Goal: Information Seeking & Learning: Find specific fact

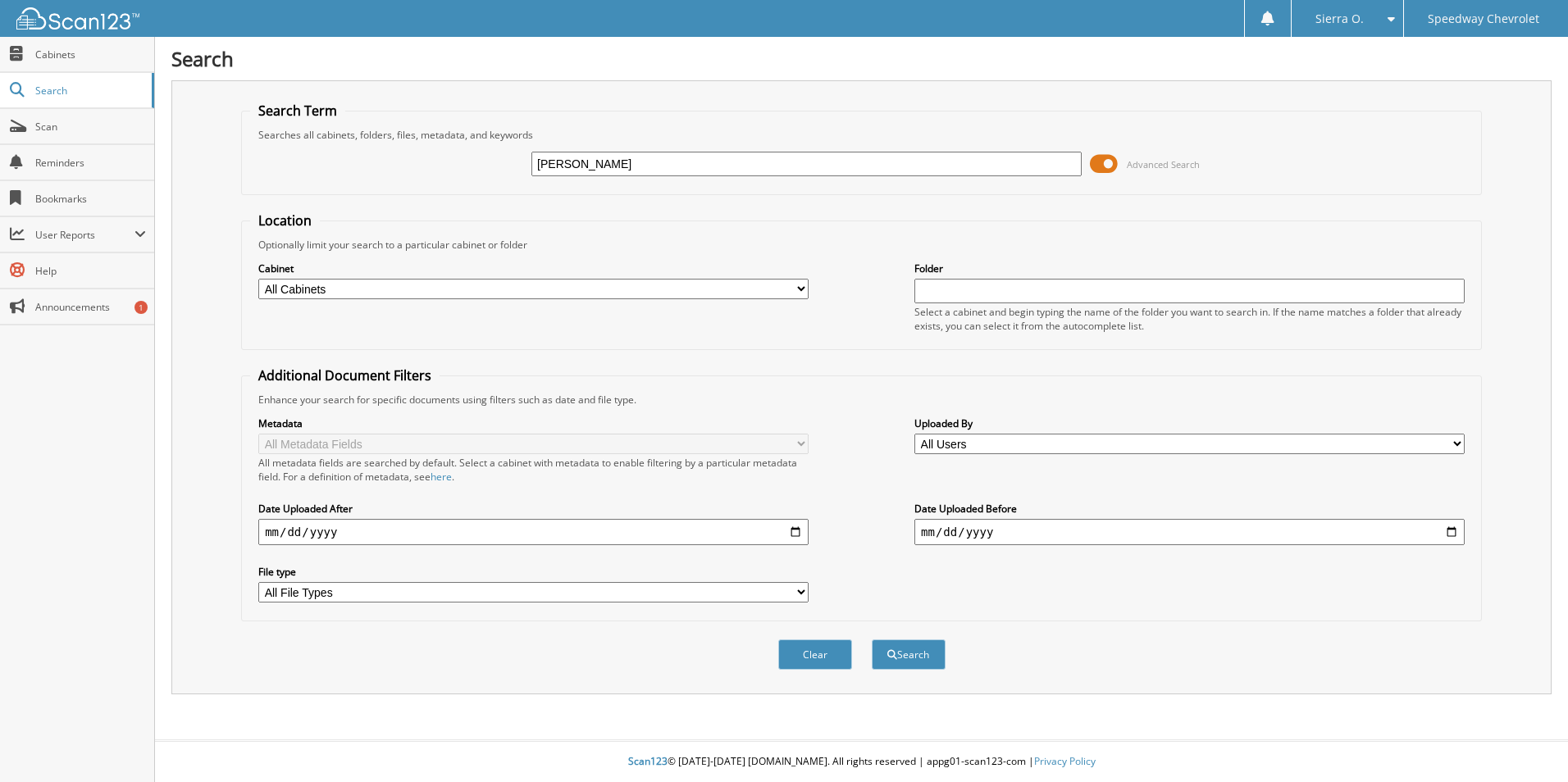
type input "[PERSON_NAME]"
click at [872, 640] on button "Search" at bounding box center [908, 655] width 73 height 30
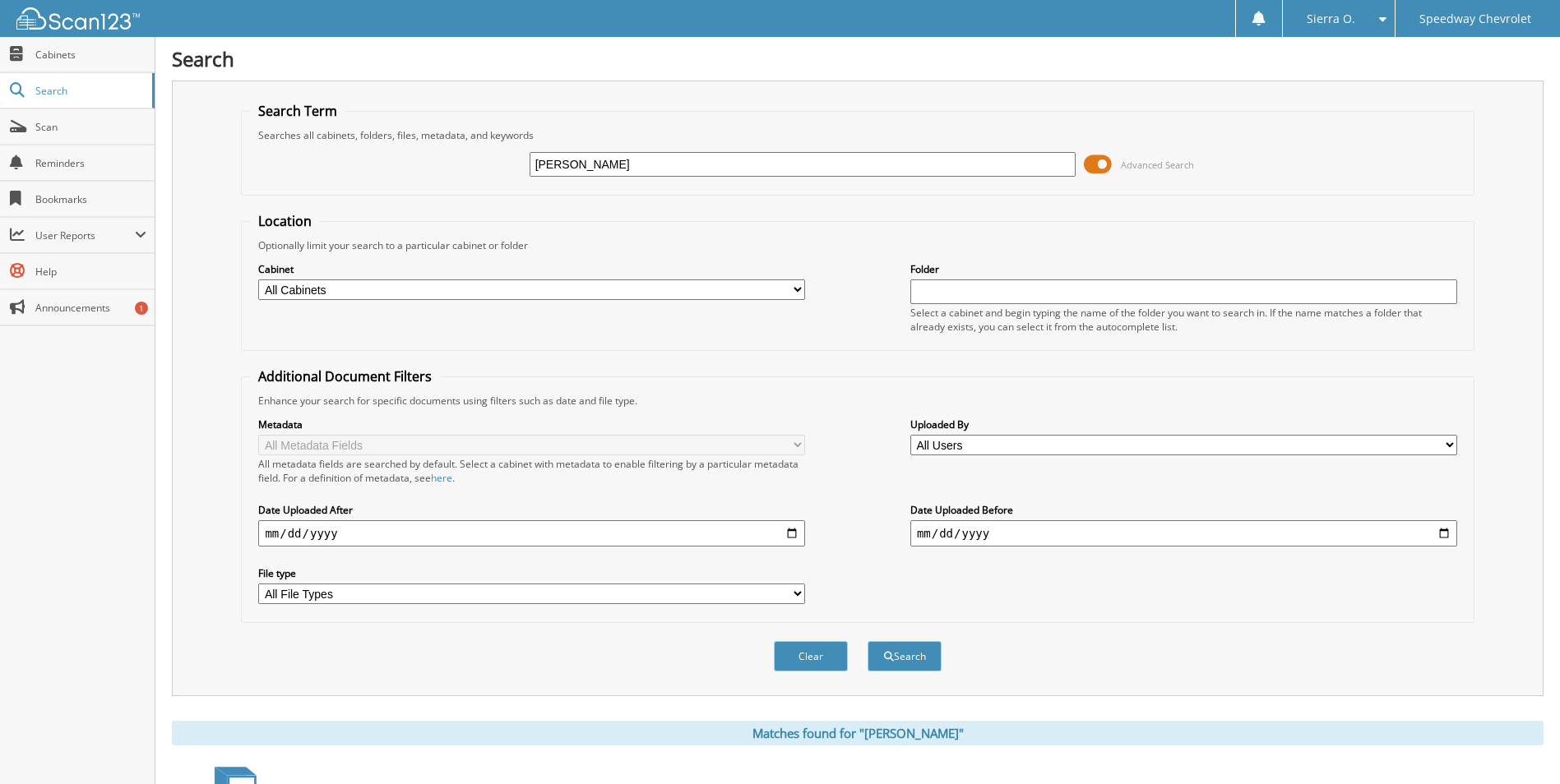
type input "BONNIE BECK"
click at [867, 641] on button "Search" at bounding box center [904, 657] width 74 height 30
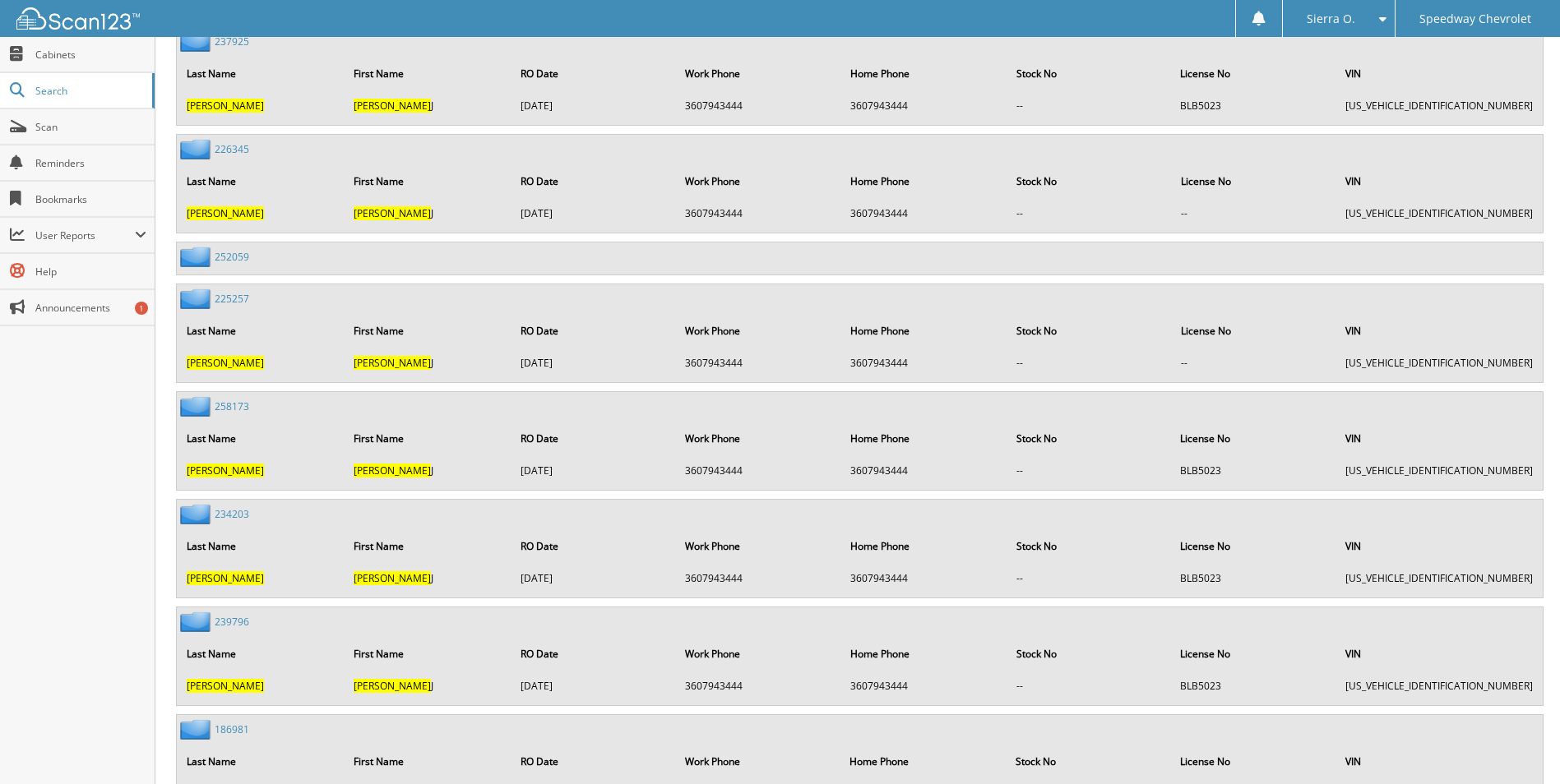
scroll to position [987, 0]
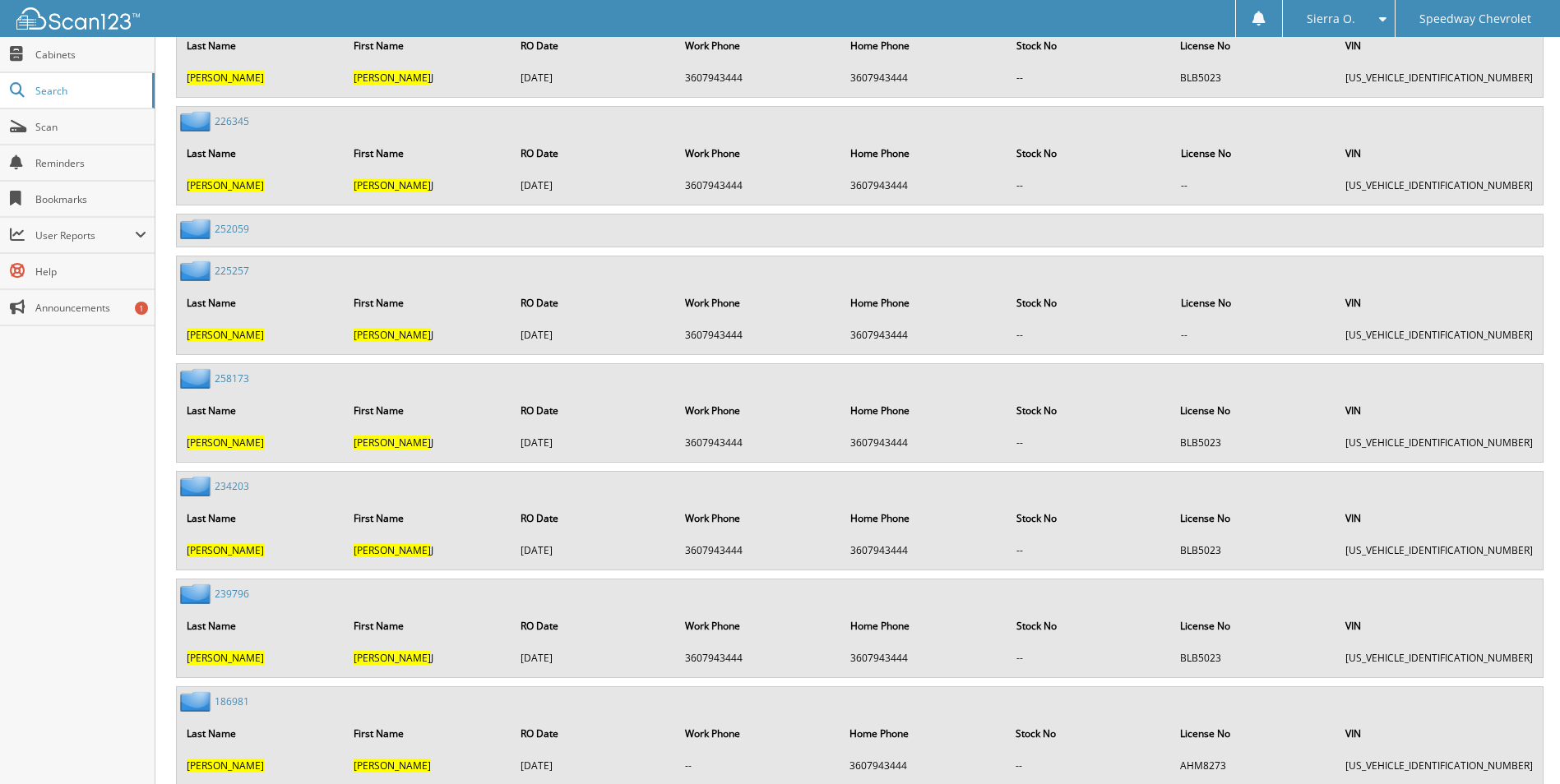
click at [238, 377] on link "258173" at bounding box center [231, 379] width 34 height 14
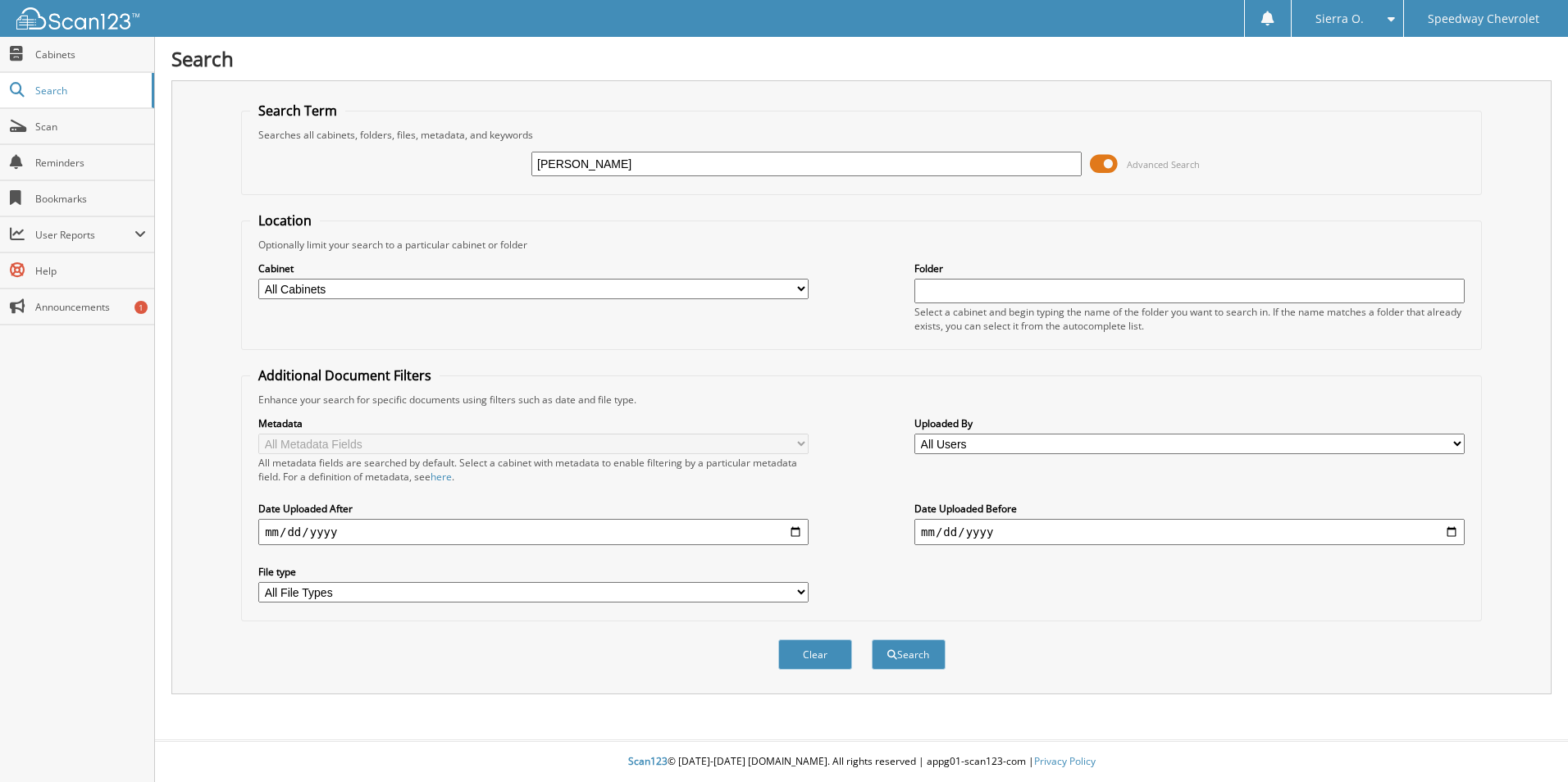
type input "[PERSON_NAME]"
click at [872, 640] on button "Search" at bounding box center [908, 655] width 73 height 30
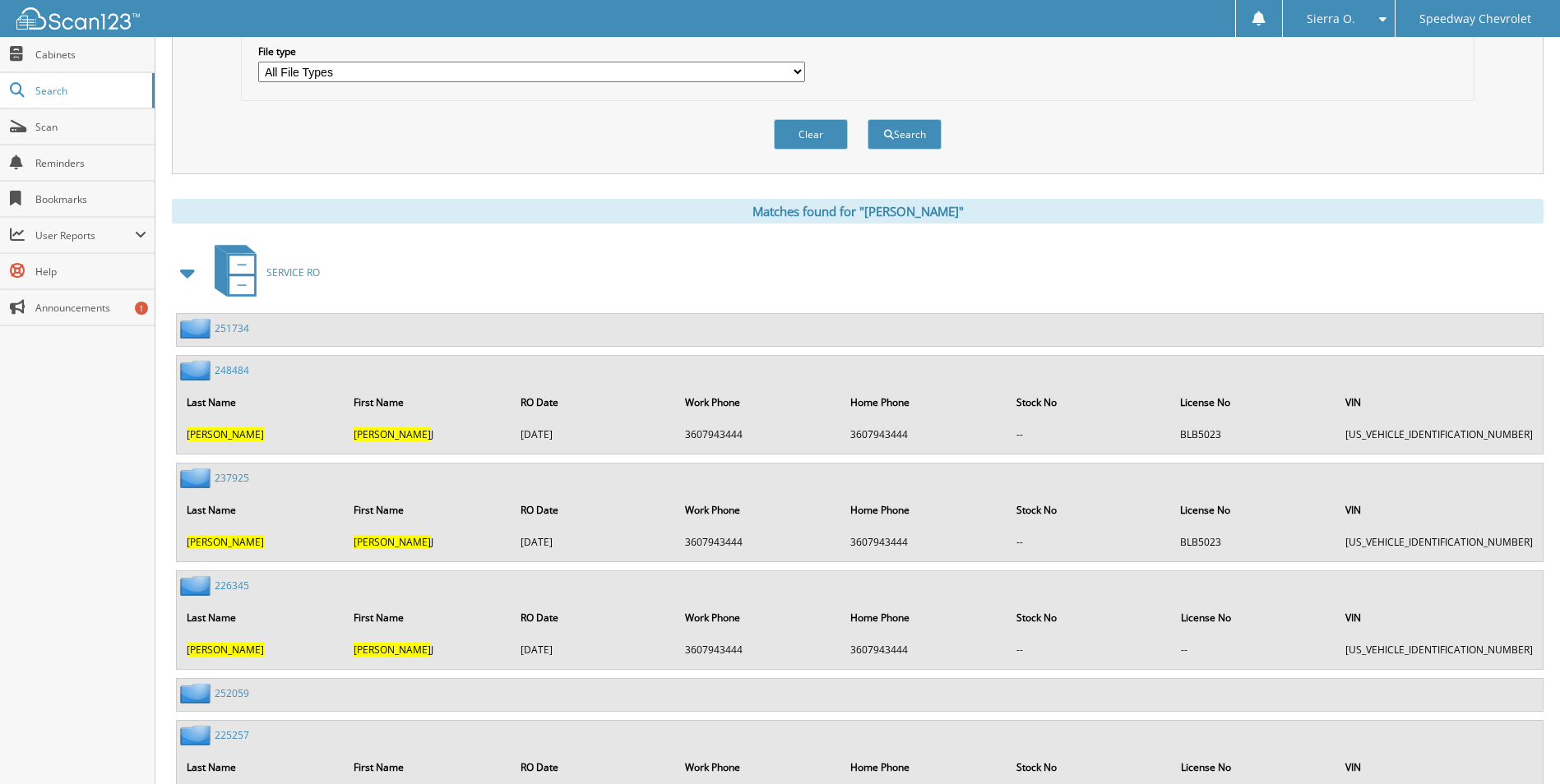
scroll to position [576, 0]
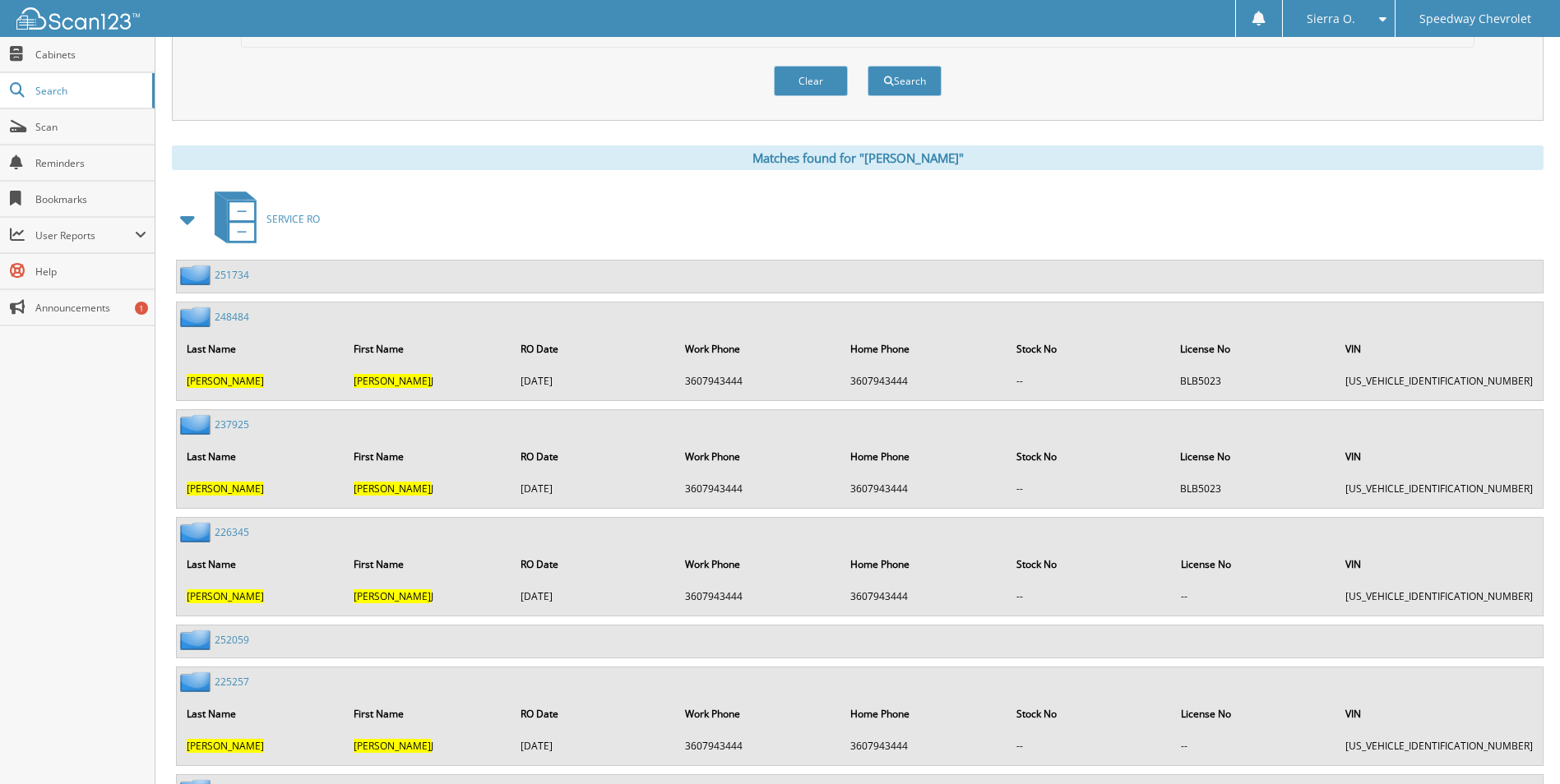
click at [235, 320] on link "248484" at bounding box center [231, 318] width 34 height 14
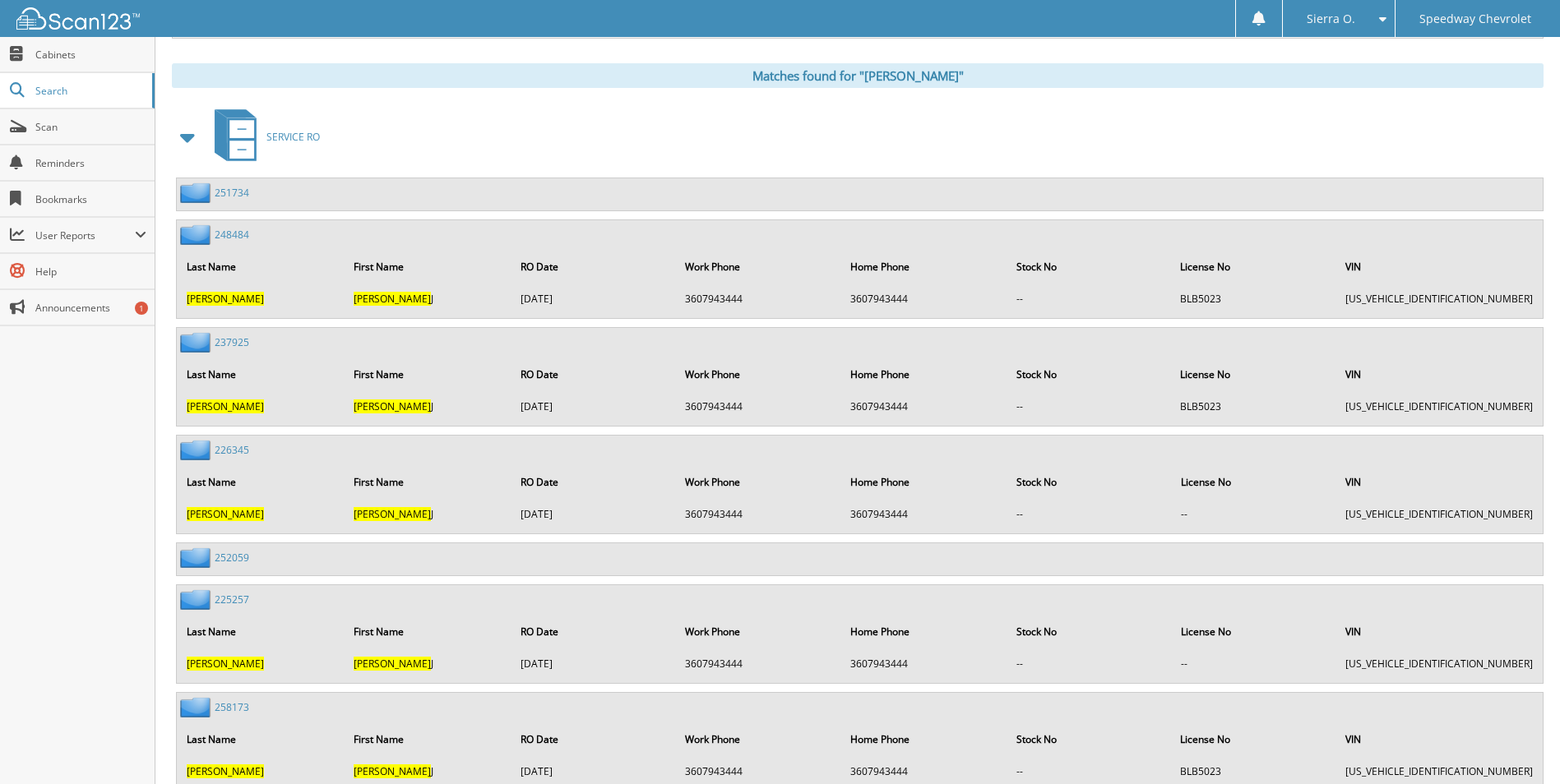
scroll to position [740, 0]
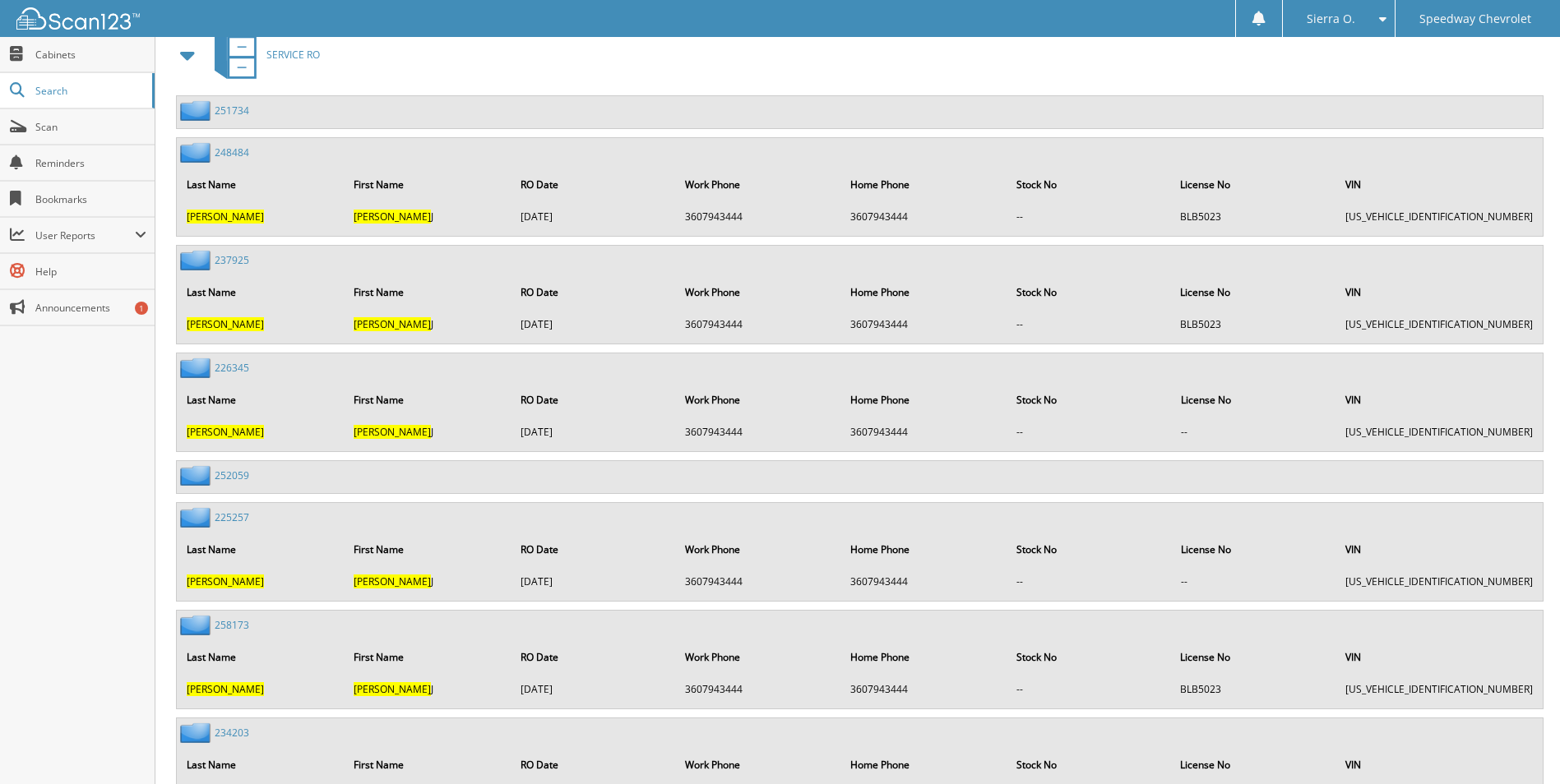
click at [234, 259] on link "237925" at bounding box center [231, 260] width 34 height 14
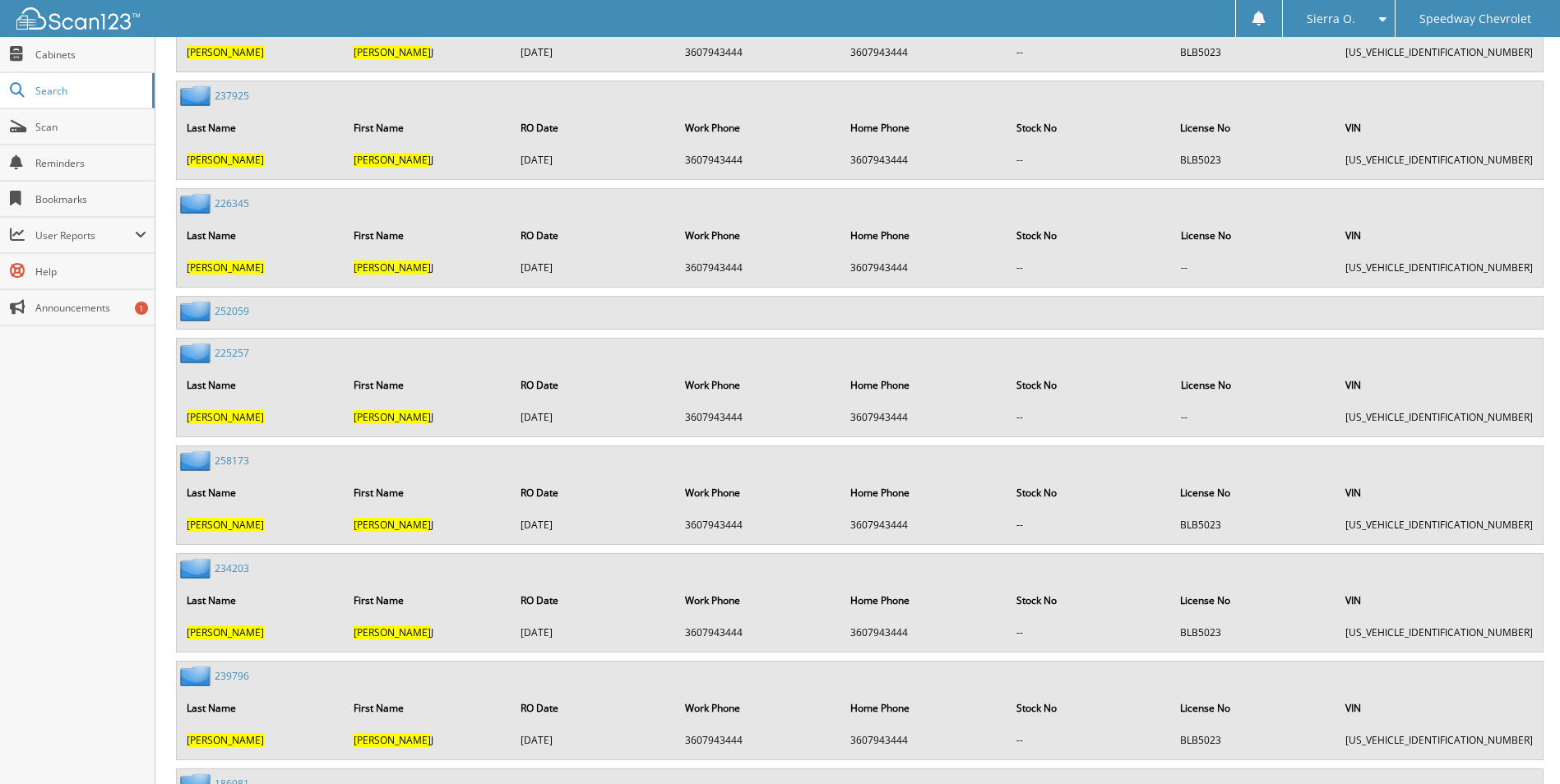
scroll to position [987, 0]
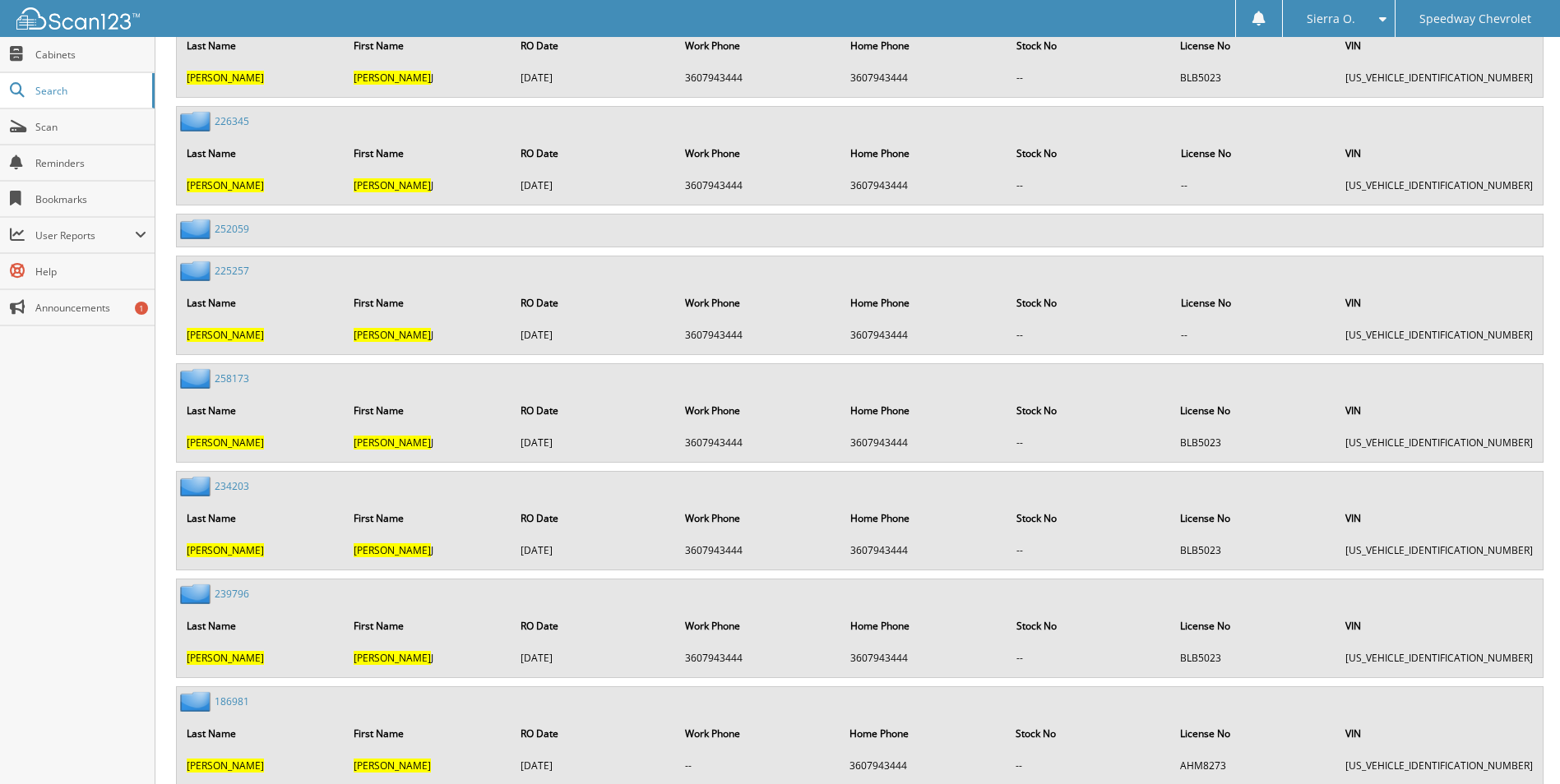
click at [231, 593] on link "239796" at bounding box center [231, 594] width 34 height 14
